Goal: Navigation & Orientation: Find specific page/section

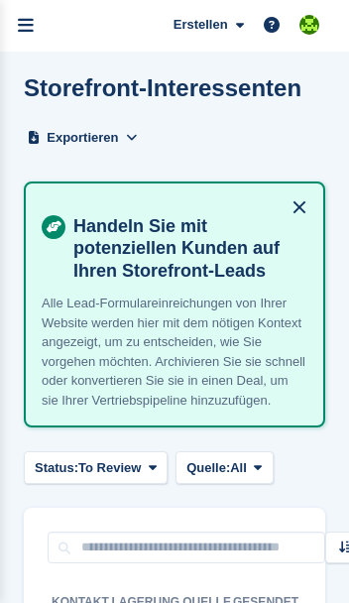
click at [40, 26] on link "menu" at bounding box center [26, 26] width 52 height 52
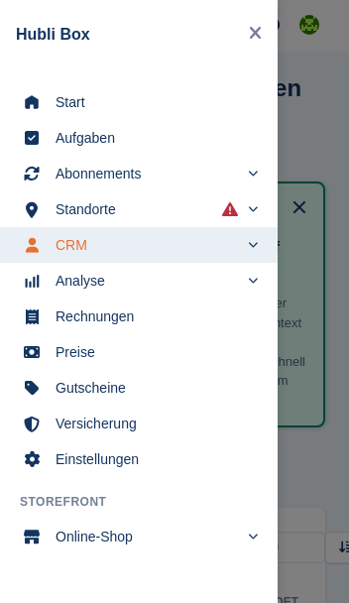
click at [69, 110] on span "Start" at bounding box center [152, 102] width 192 height 28
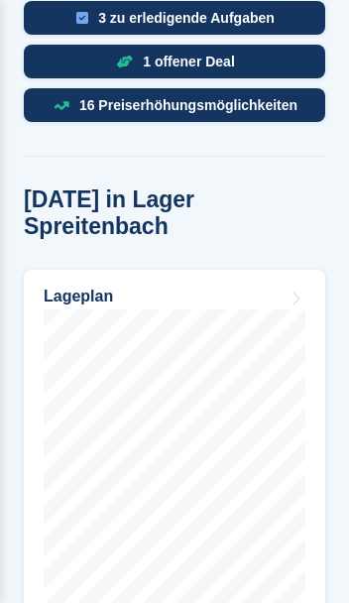
scroll to position [1135, 0]
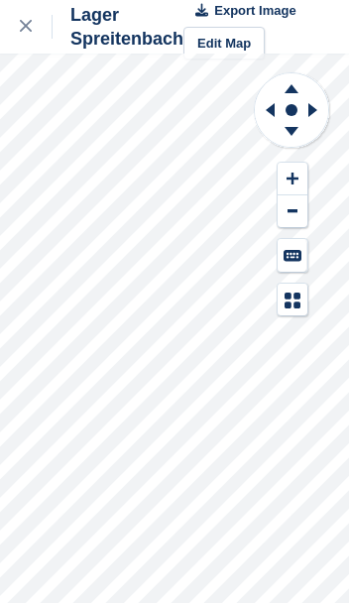
scroll to position [26, 0]
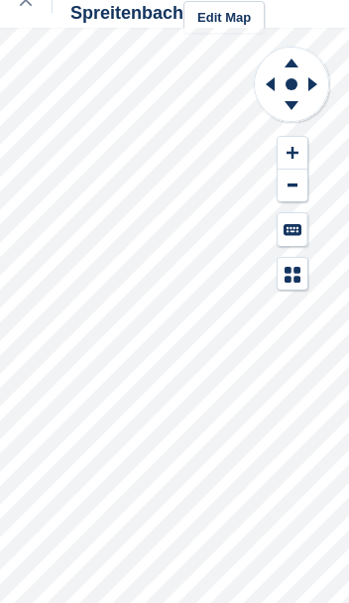
click at [33, 16] on link at bounding box center [26, 1] width 53 height 54
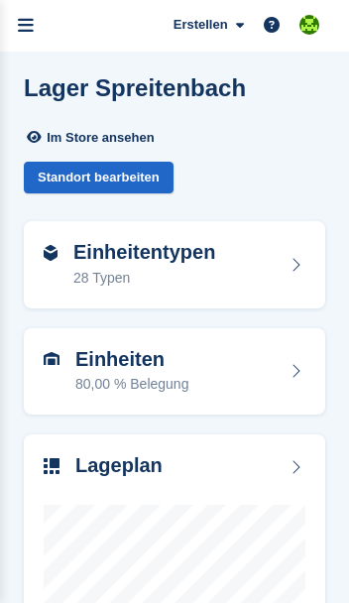
click at [28, 29] on icon "menu" at bounding box center [26, 26] width 16 height 18
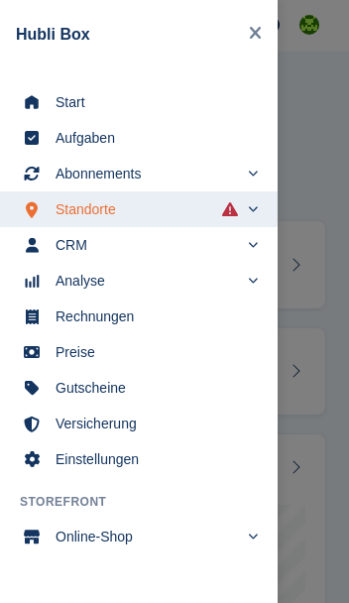
click at [63, 104] on span "Start" at bounding box center [152, 102] width 192 height 28
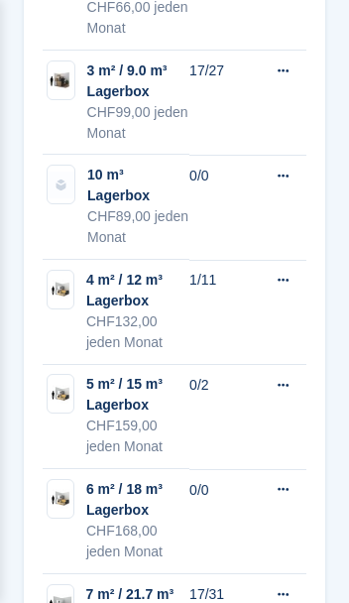
scroll to position [2711, 0]
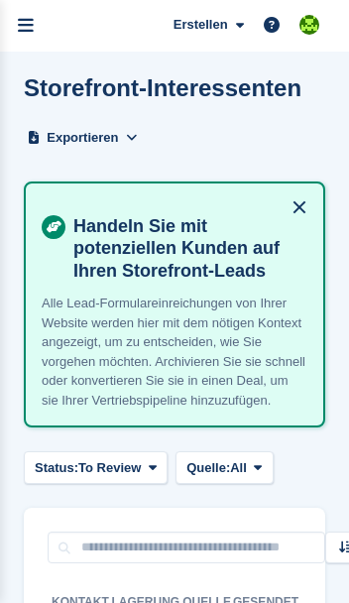
click at [36, 31] on link "menu" at bounding box center [26, 26] width 52 height 52
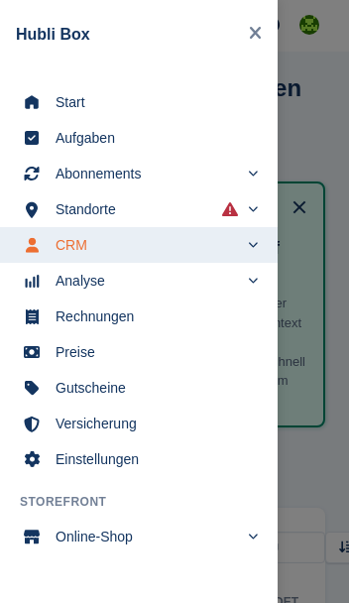
click at [142, 105] on span "Start" at bounding box center [152, 102] width 192 height 28
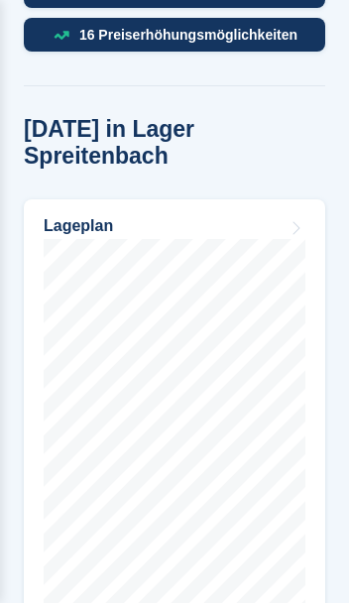
scroll to position [1206, 0]
